Goal: Transaction & Acquisition: Purchase product/service

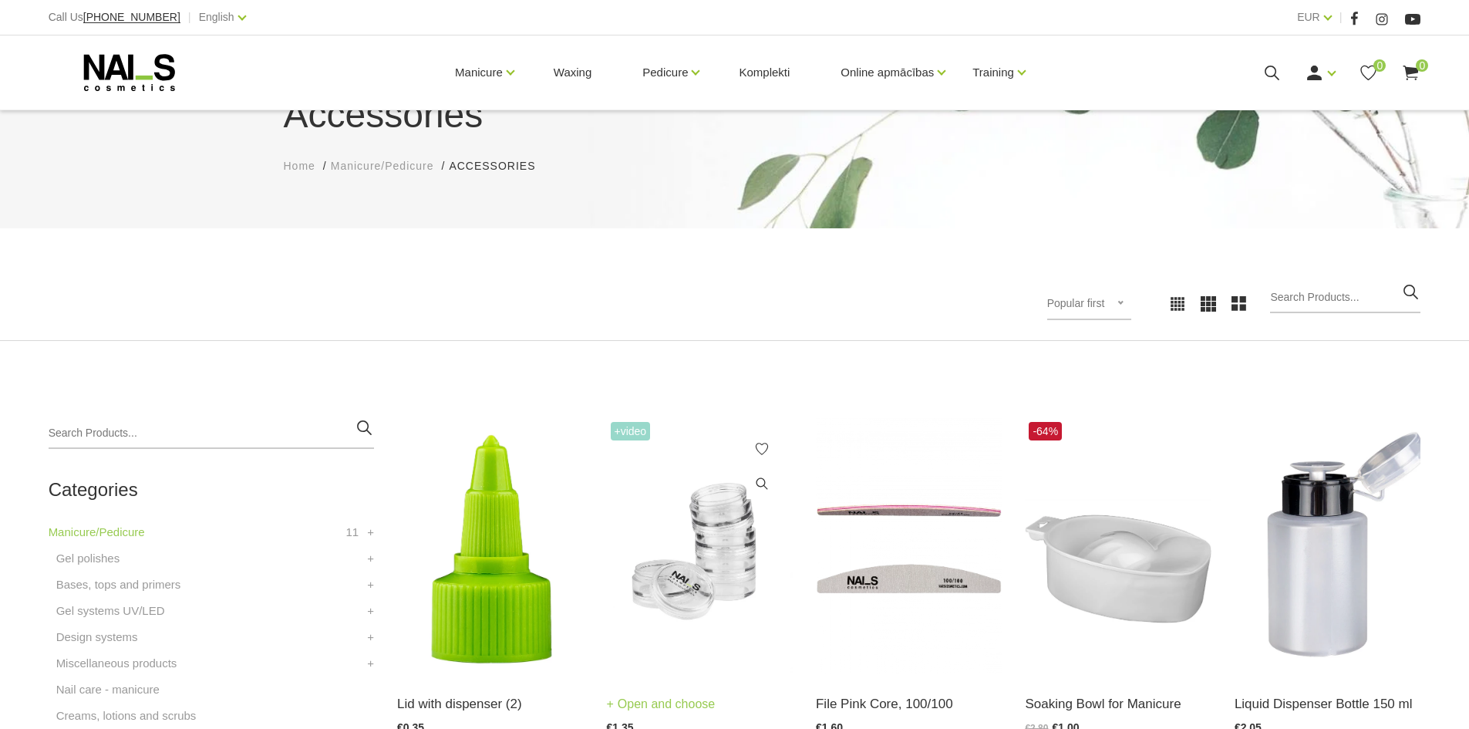
scroll to position [231, 0]
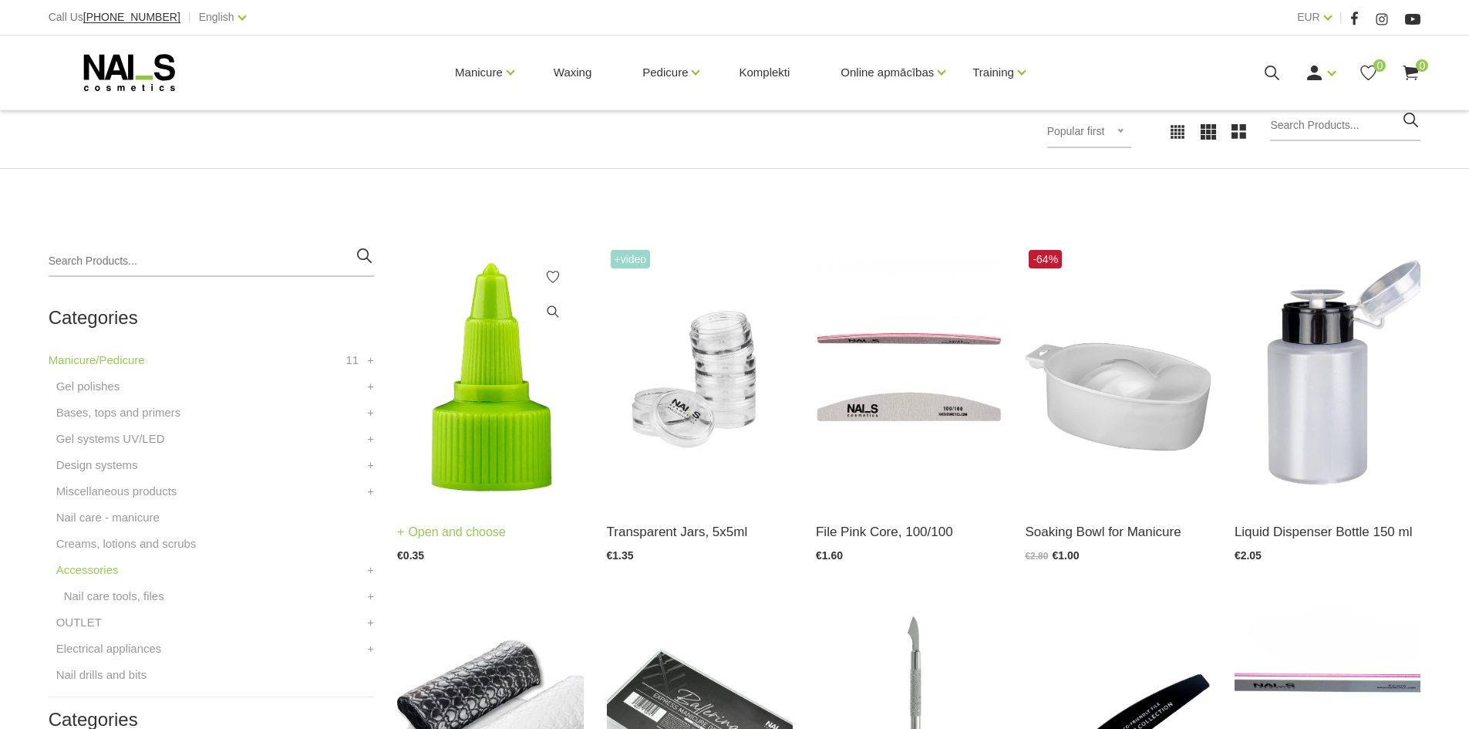
click at [484, 447] on img at bounding box center [490, 374] width 186 height 256
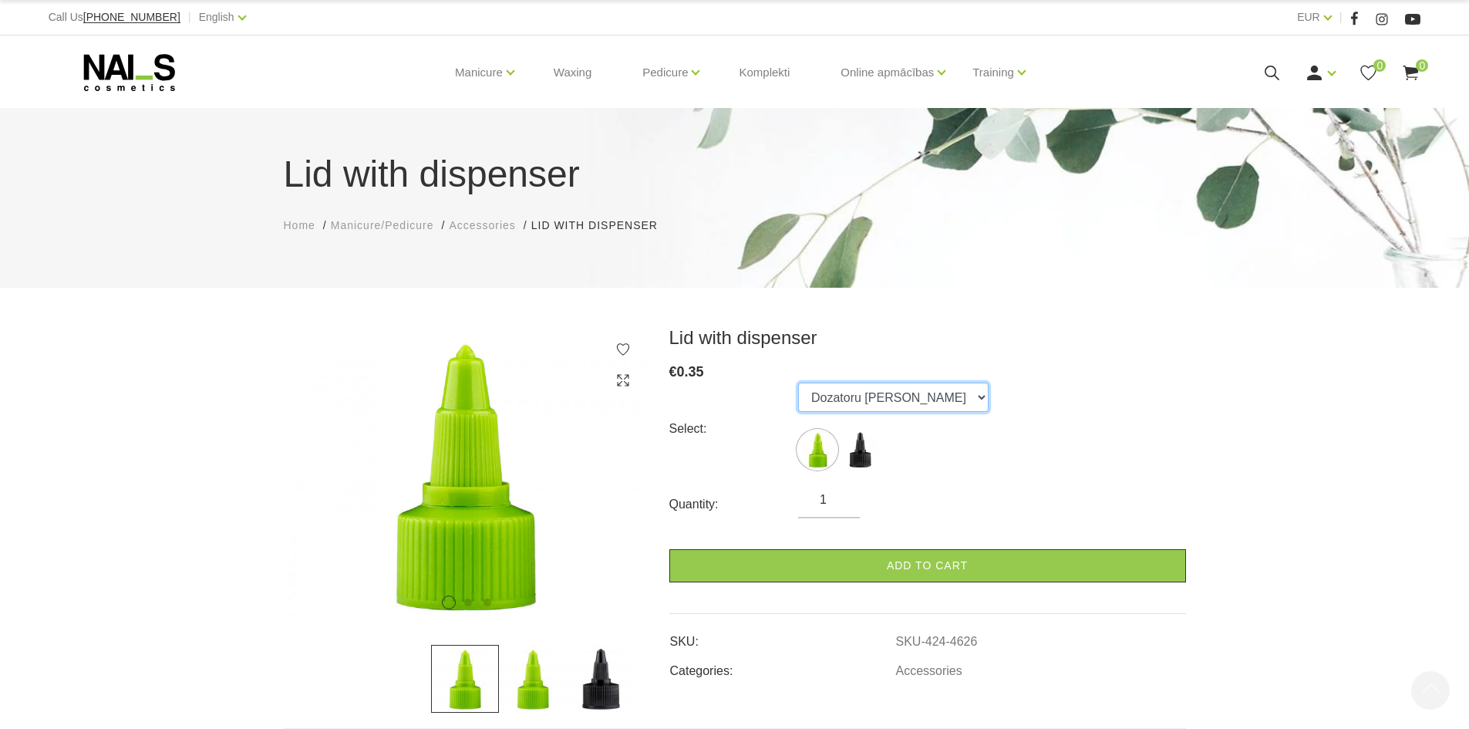
click at [897, 395] on select "Dozatoru korķis Dozatoru korķis" at bounding box center [893, 397] width 191 height 29
click at [1017, 383] on div "Select: Dozatoru korķis Dozatoru korķis" at bounding box center [927, 429] width 517 height 93
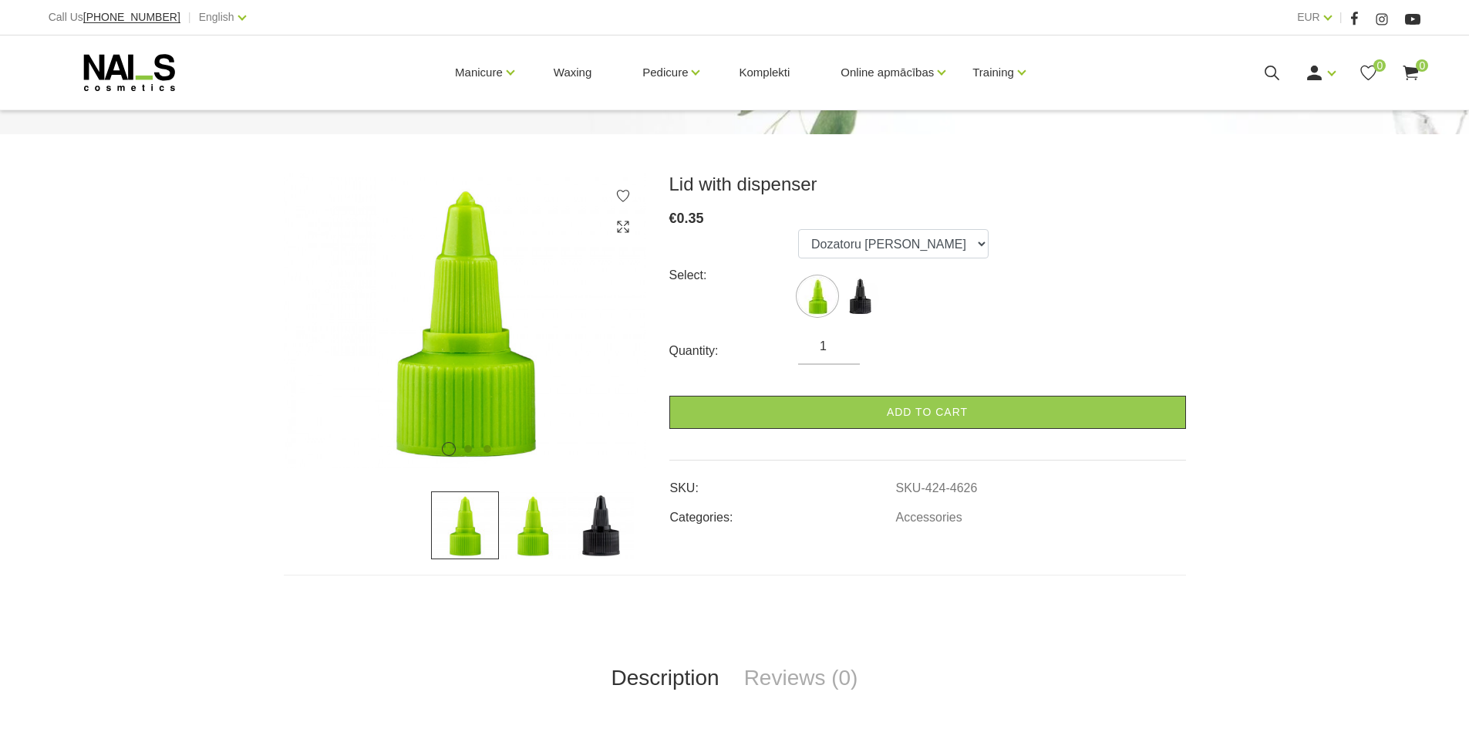
scroll to position [154, 0]
click at [855, 300] on img at bounding box center [860, 295] width 39 height 39
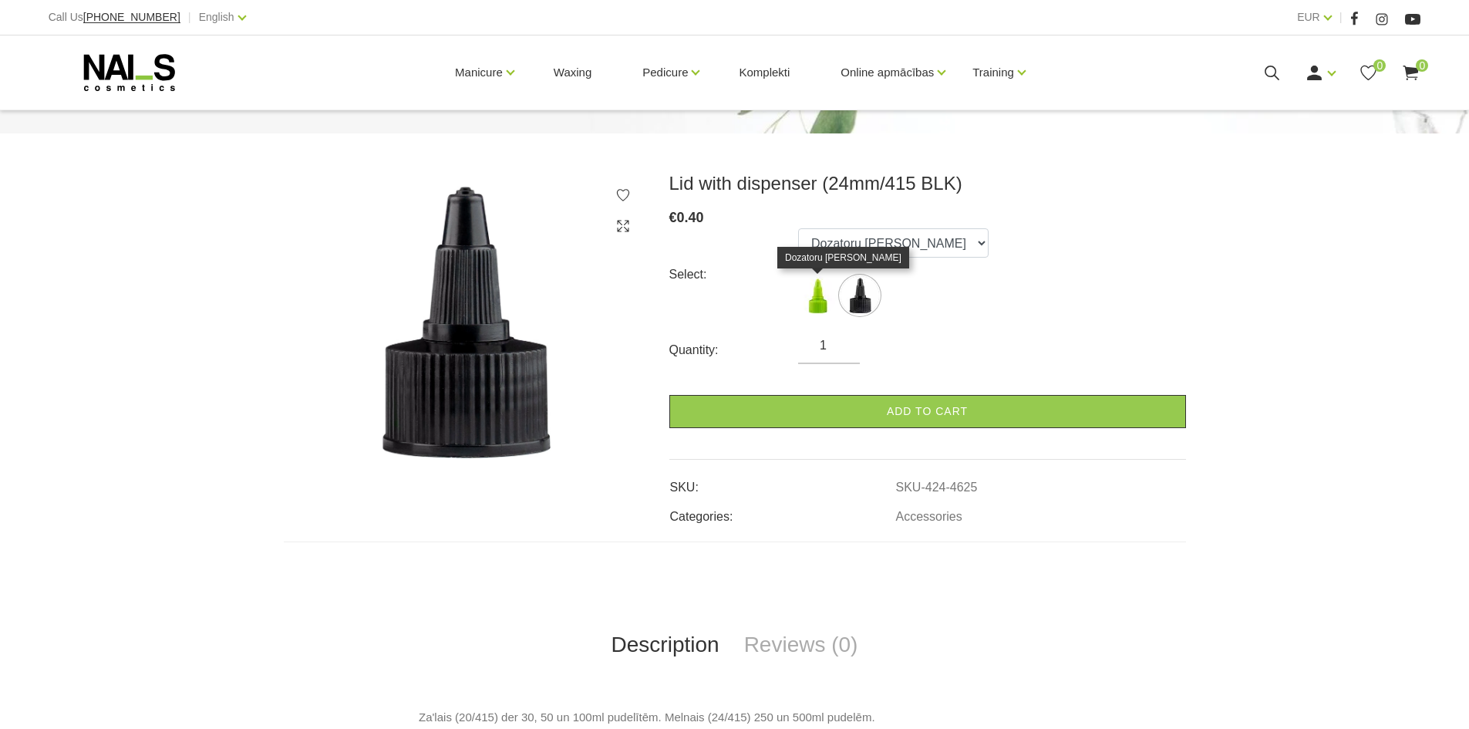
click at [814, 306] on img at bounding box center [817, 295] width 39 height 39
select select "4626"
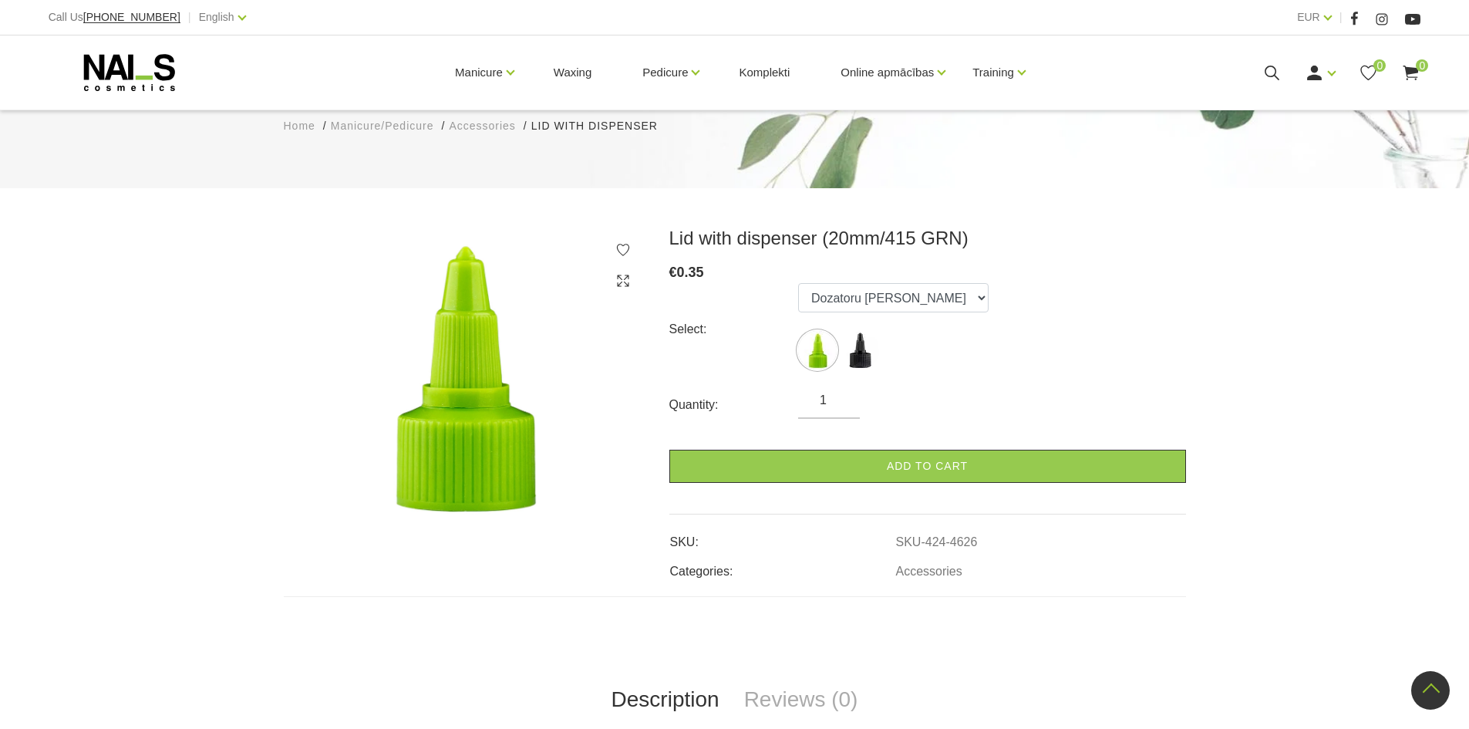
scroll to position [96, 0]
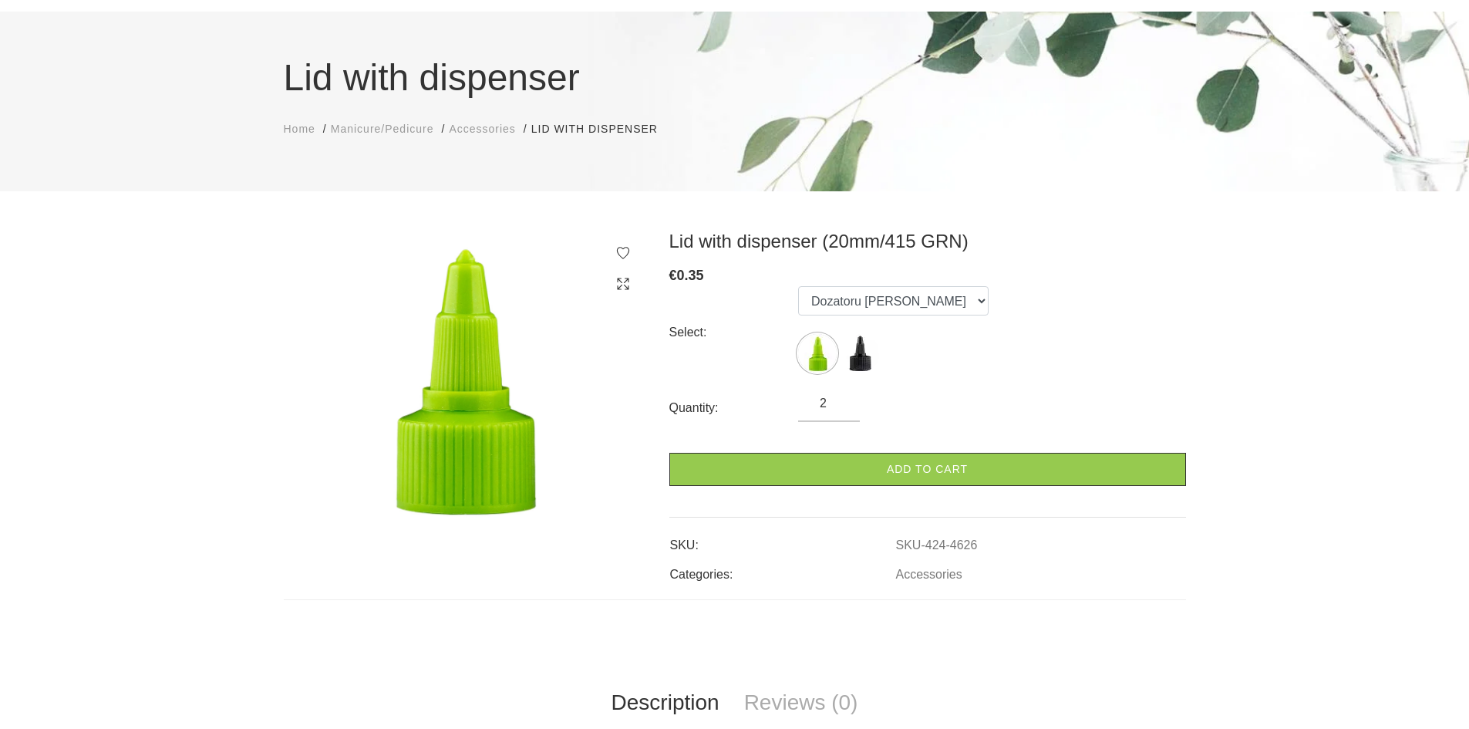
click at [839, 397] on input "2" at bounding box center [829, 403] width 62 height 19
drag, startPoint x: 833, startPoint y: 400, endPoint x: 763, endPoint y: 409, distance: 70.7
click at [763, 409] on div "Quantity: 2" at bounding box center [927, 408] width 517 height 28
type input "1000"
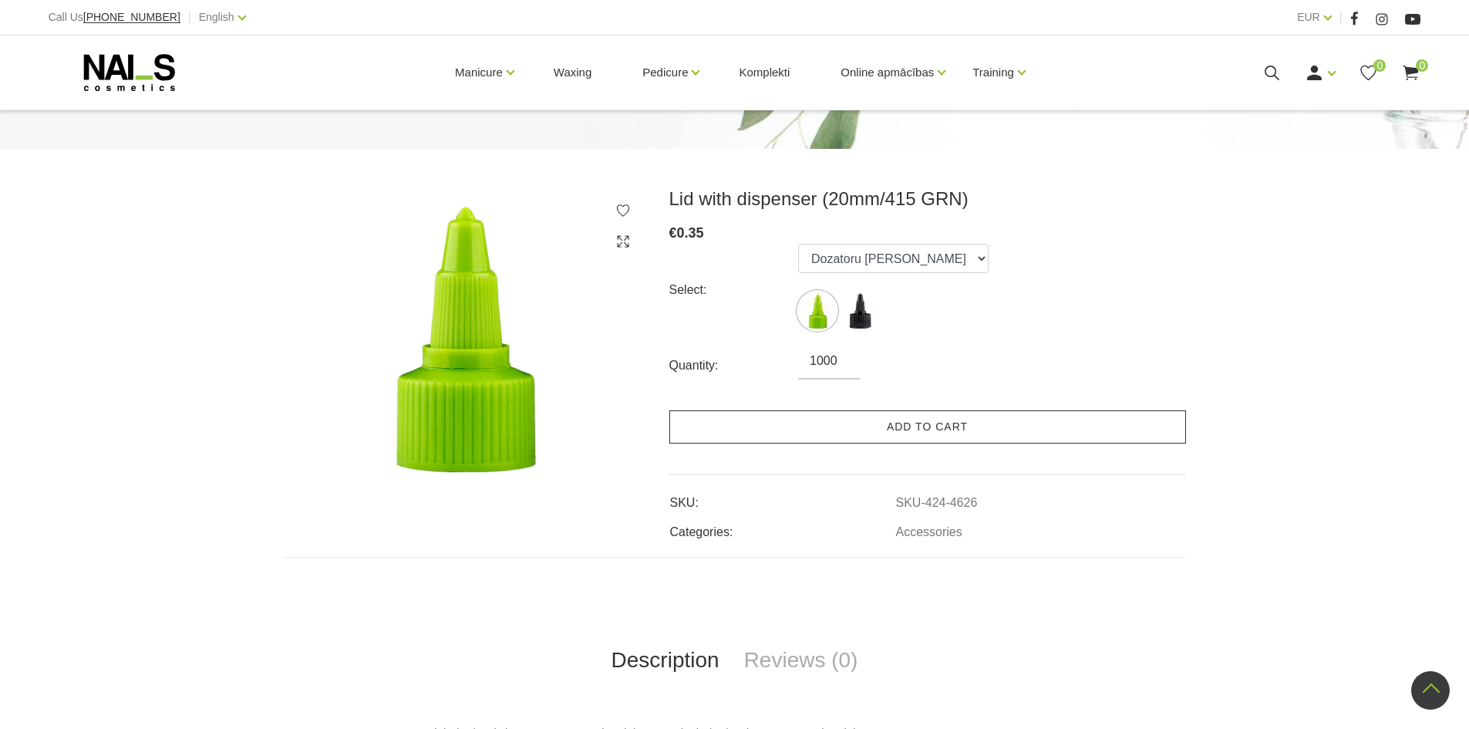
scroll to position [19, 0]
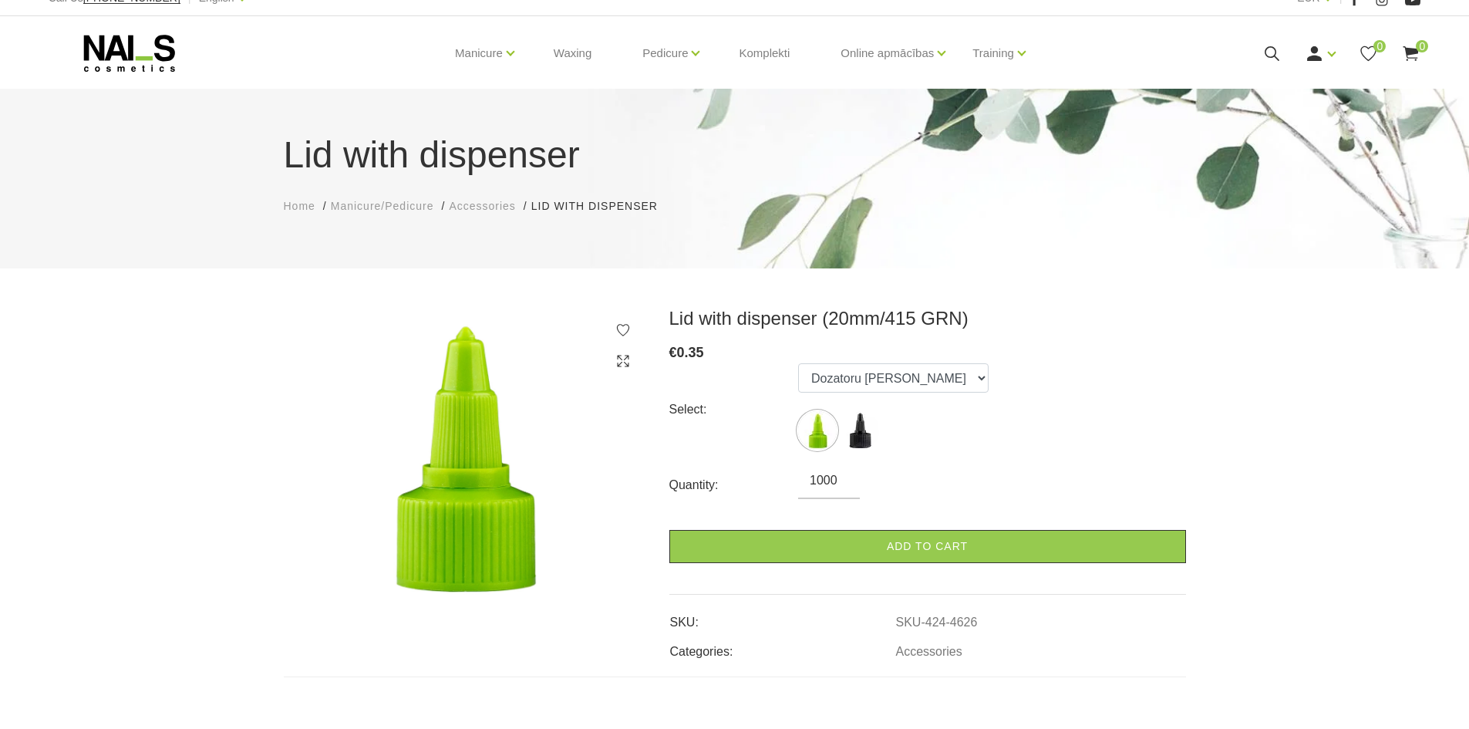
drag, startPoint x: 1116, startPoint y: 395, endPoint x: 1128, endPoint y: 389, distance: 13.1
click at [1117, 395] on div "Select: Dozatoru korķis Dozatoru korķis" at bounding box center [927, 409] width 517 height 93
